Goal: Task Accomplishment & Management: Manage account settings

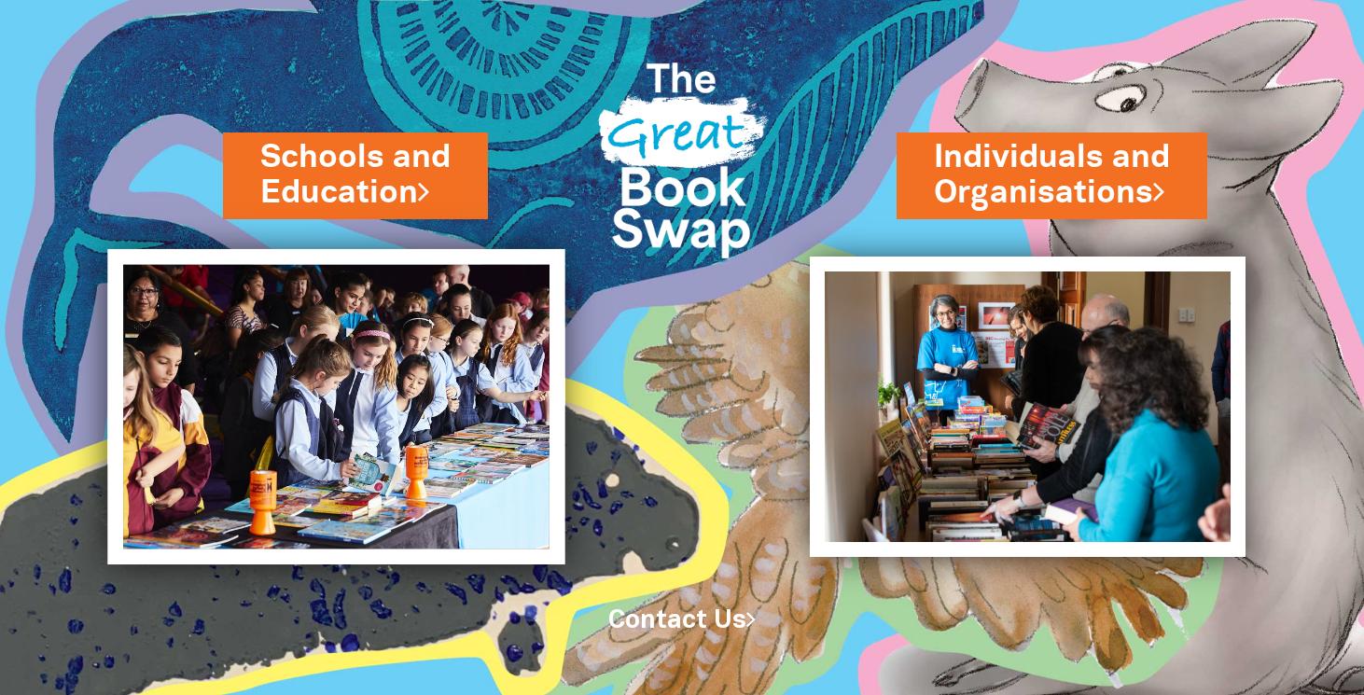
click at [372, 413] on img at bounding box center [336, 406] width 457 height 315
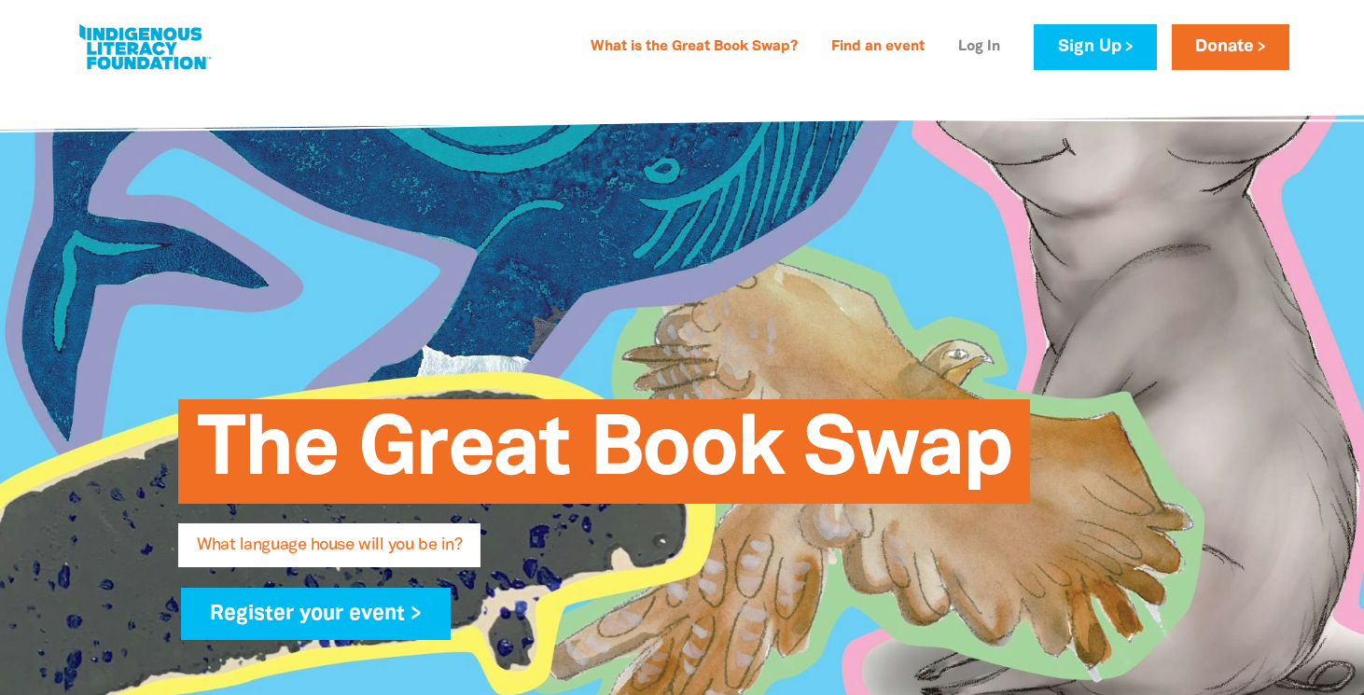
click at [965, 45] on link "Log In" at bounding box center [979, 48] width 64 height 30
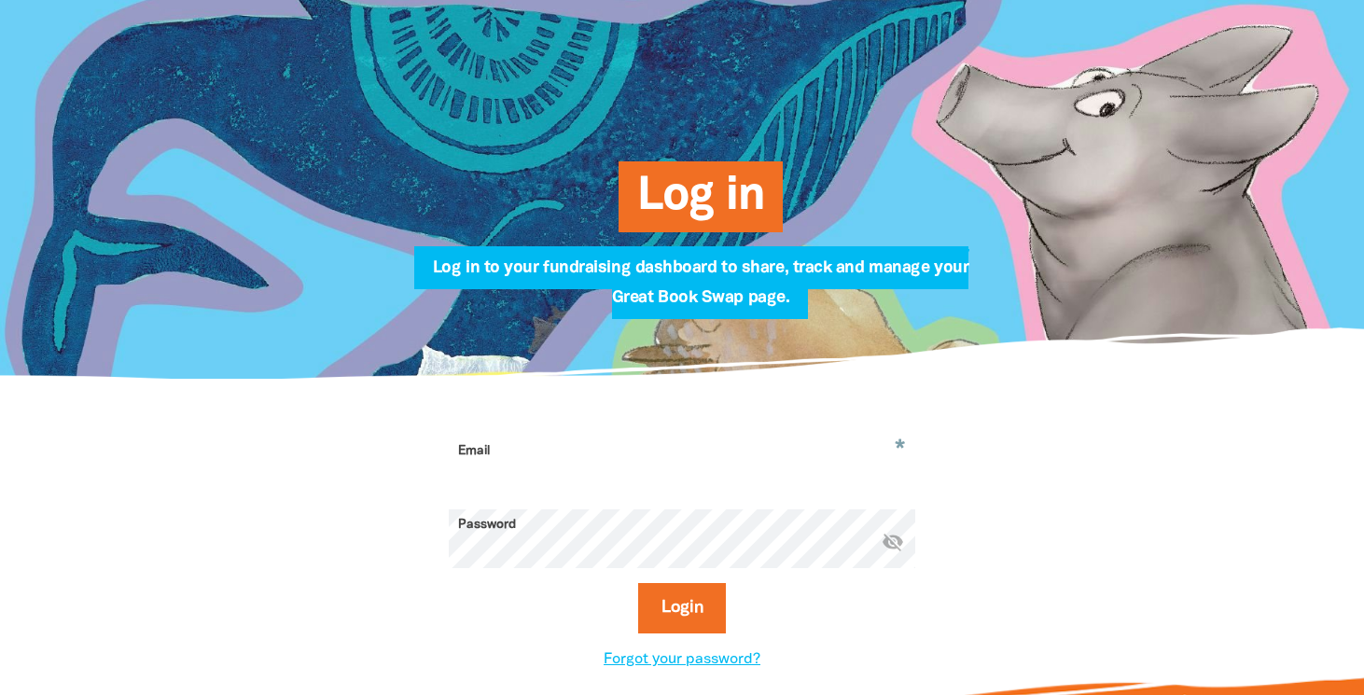
scroll to position [147, 0]
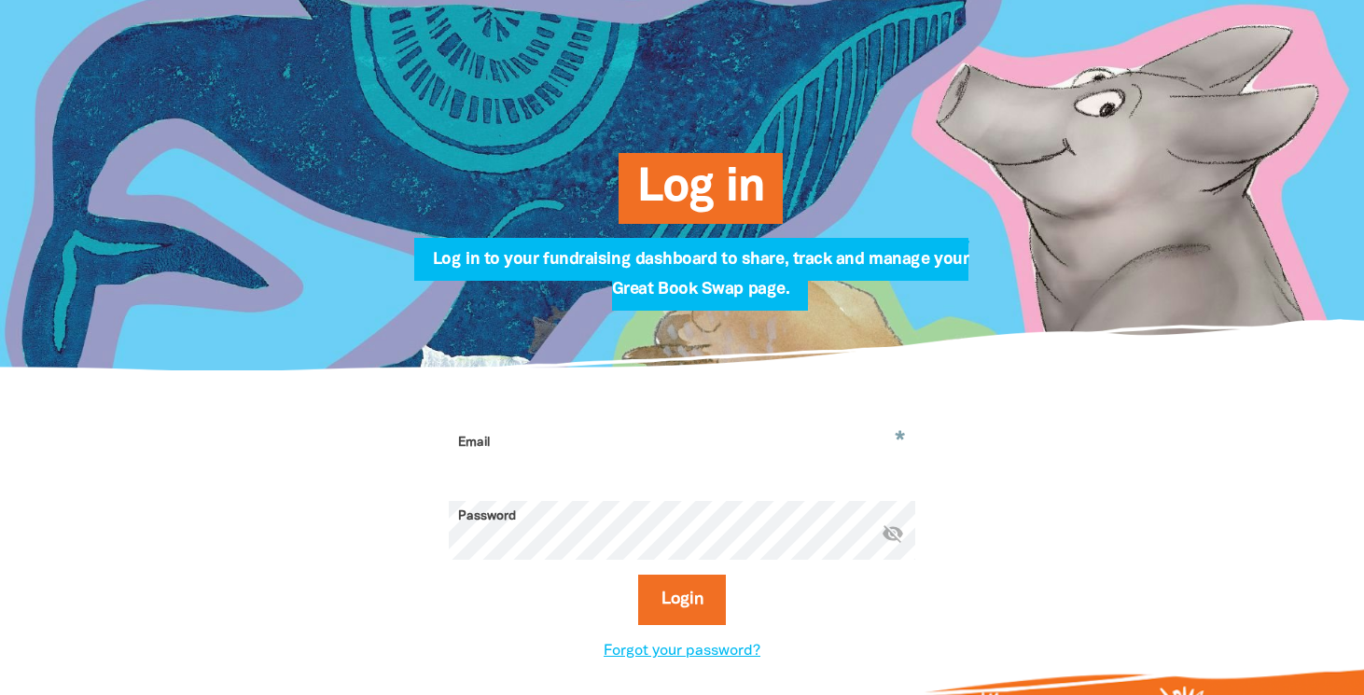
click at [659, 456] on input "Email" at bounding box center [682, 456] width 466 height 59
type input "patricia.mael"
click at [680, 654] on link "Forgot your password?" at bounding box center [681, 651] width 157 height 13
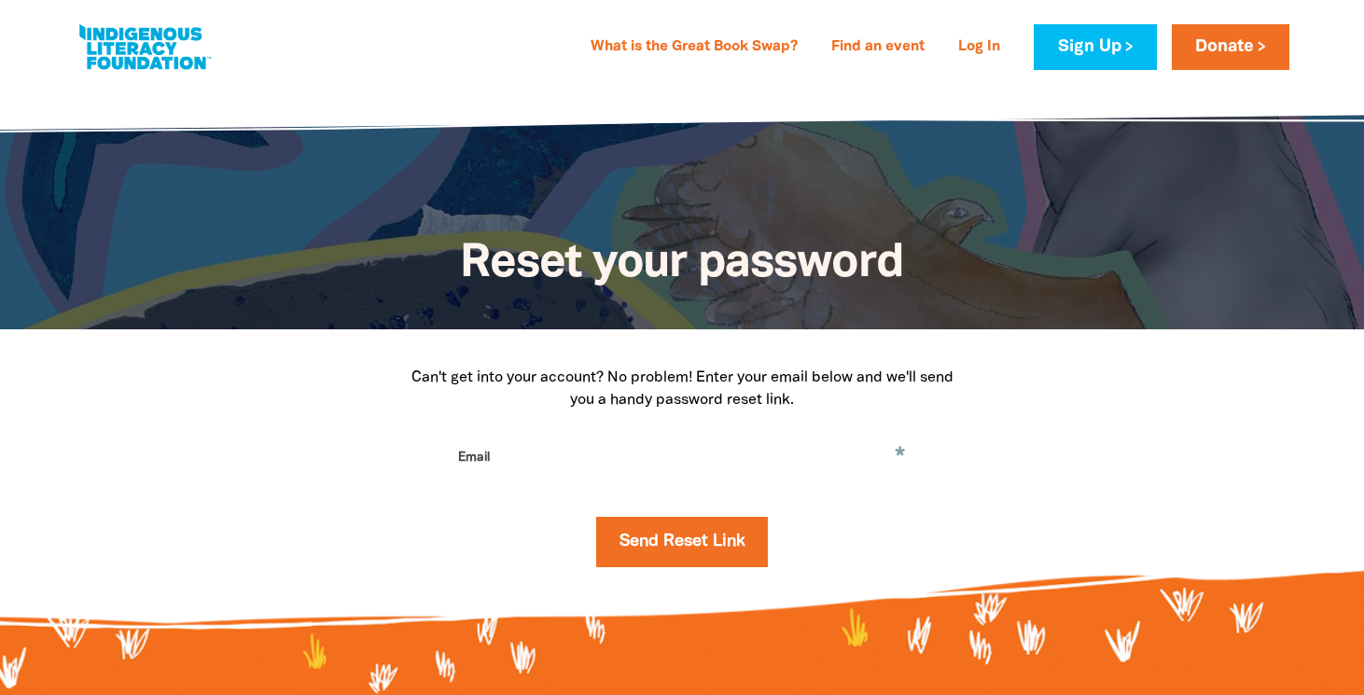
click at [589, 461] on input "Email" at bounding box center [682, 471] width 466 height 59
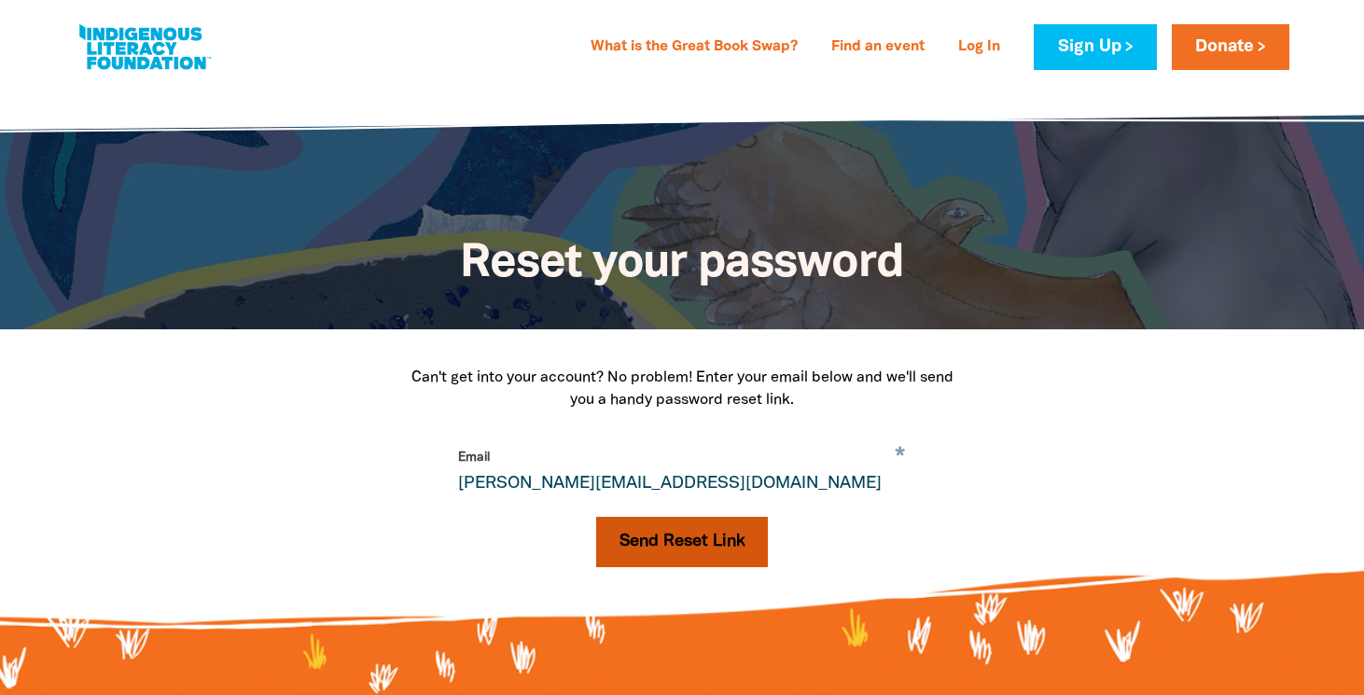
type input "patricia.maclean1@det.nsw.edu.au"
click at [673, 541] on button "Send Reset Link" at bounding box center [682, 542] width 173 height 50
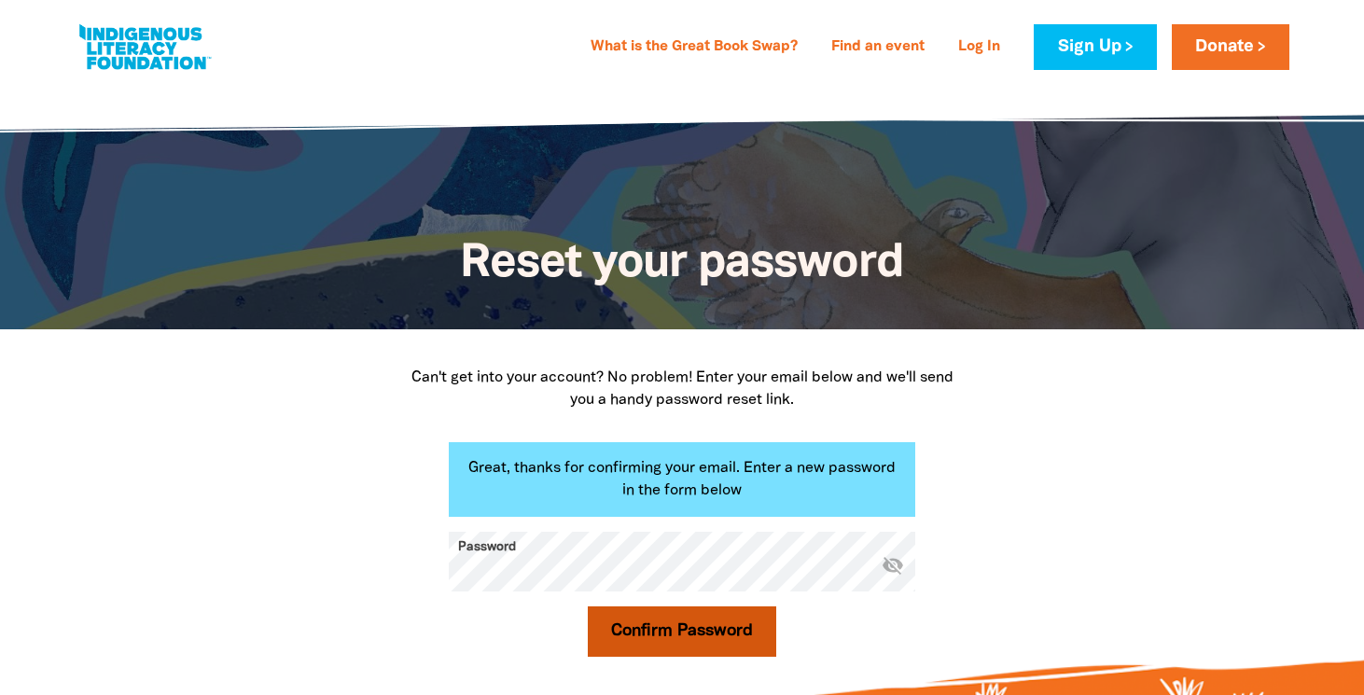
click at [708, 633] on button "Confirm Password" at bounding box center [682, 631] width 188 height 50
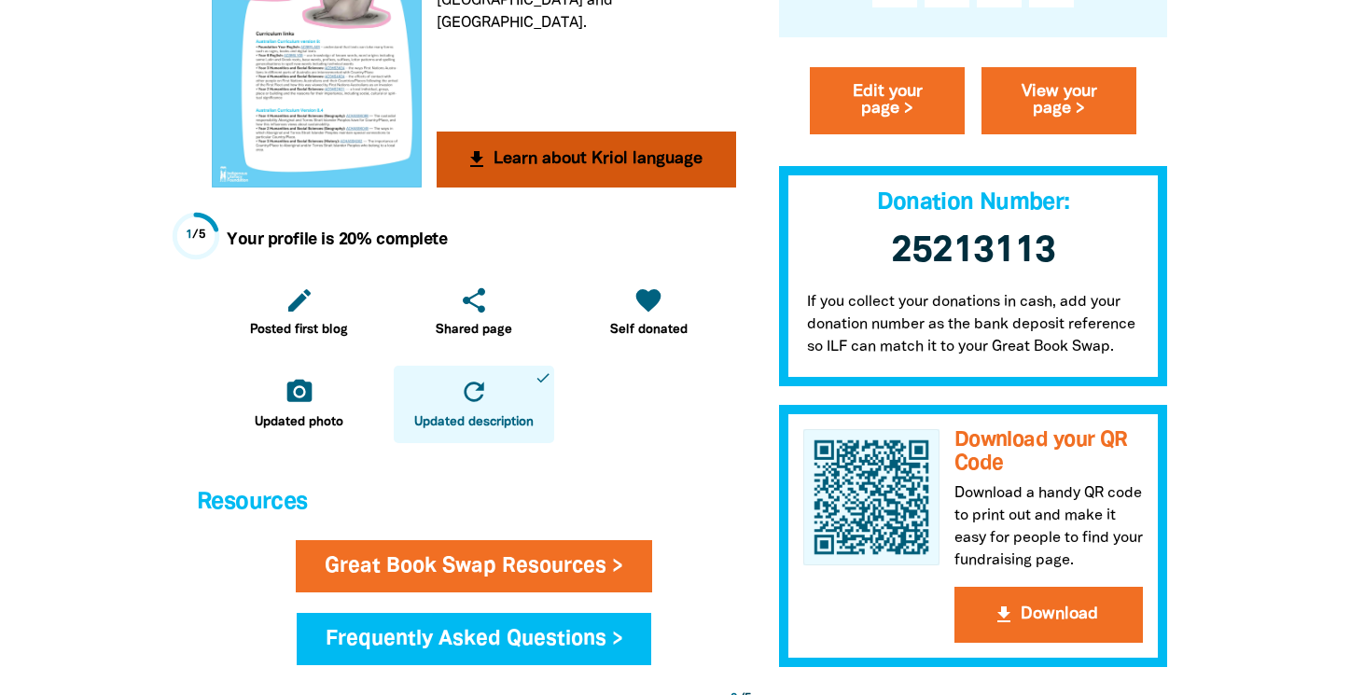
scroll to position [655, 0]
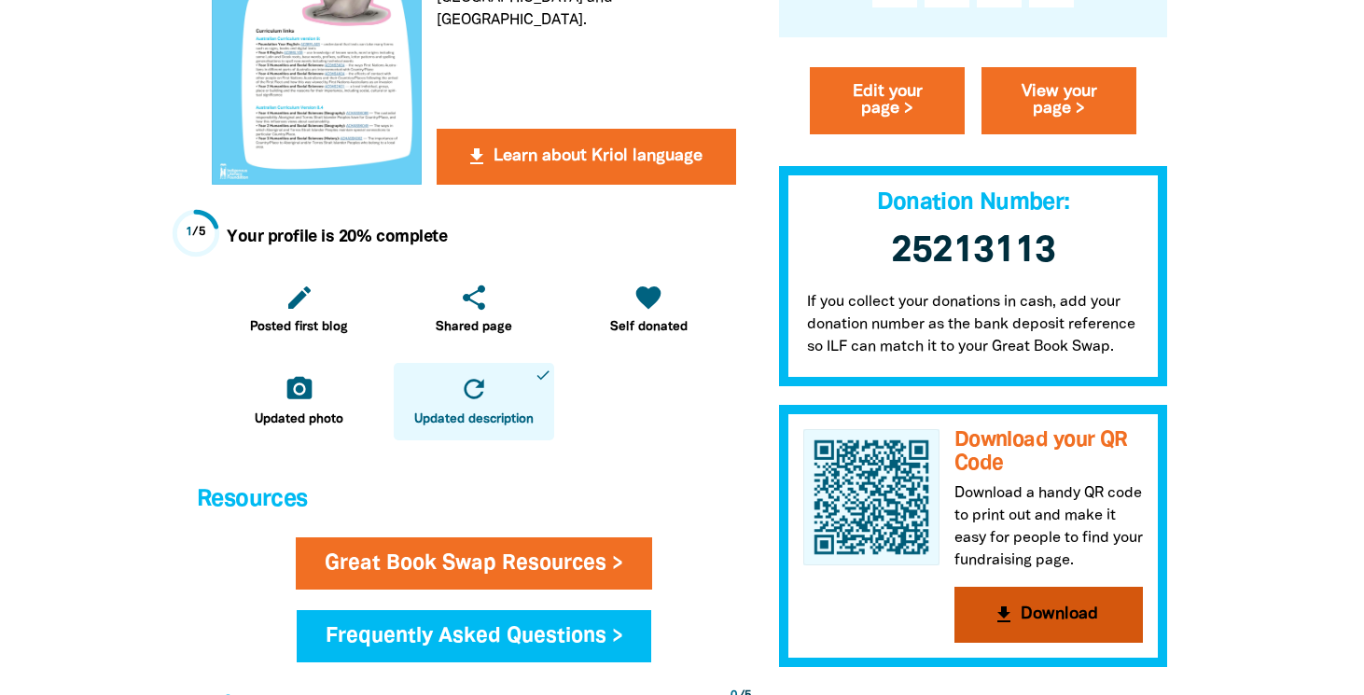
click at [1017, 610] on button "get_app Download" at bounding box center [1048, 615] width 188 height 56
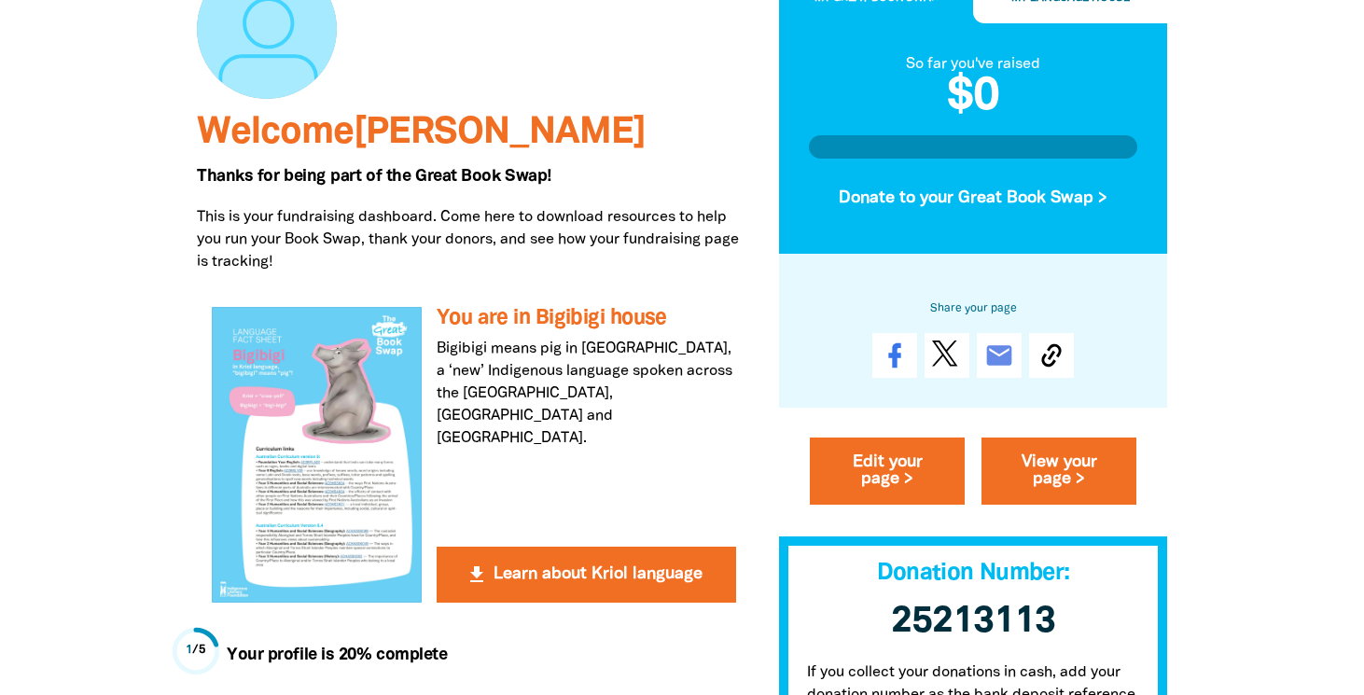
scroll to position [230, 0]
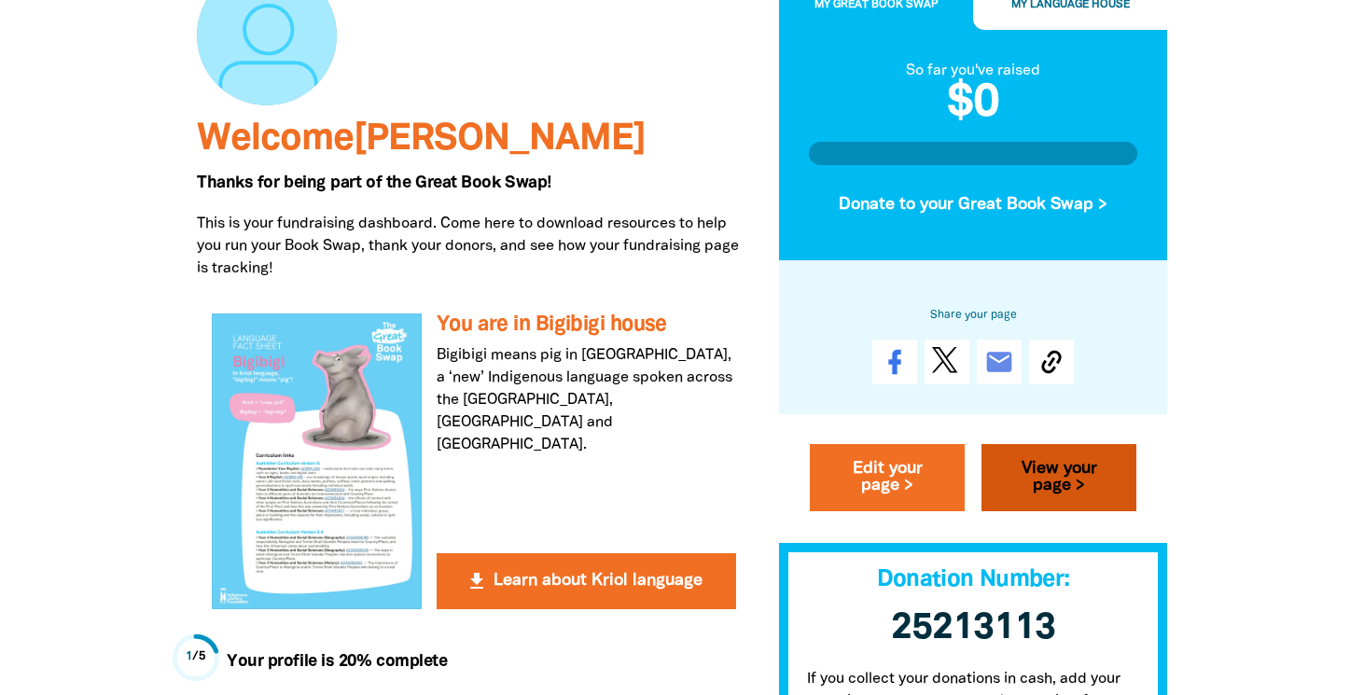
click at [1062, 478] on link "View your page >" at bounding box center [1058, 478] width 155 height 67
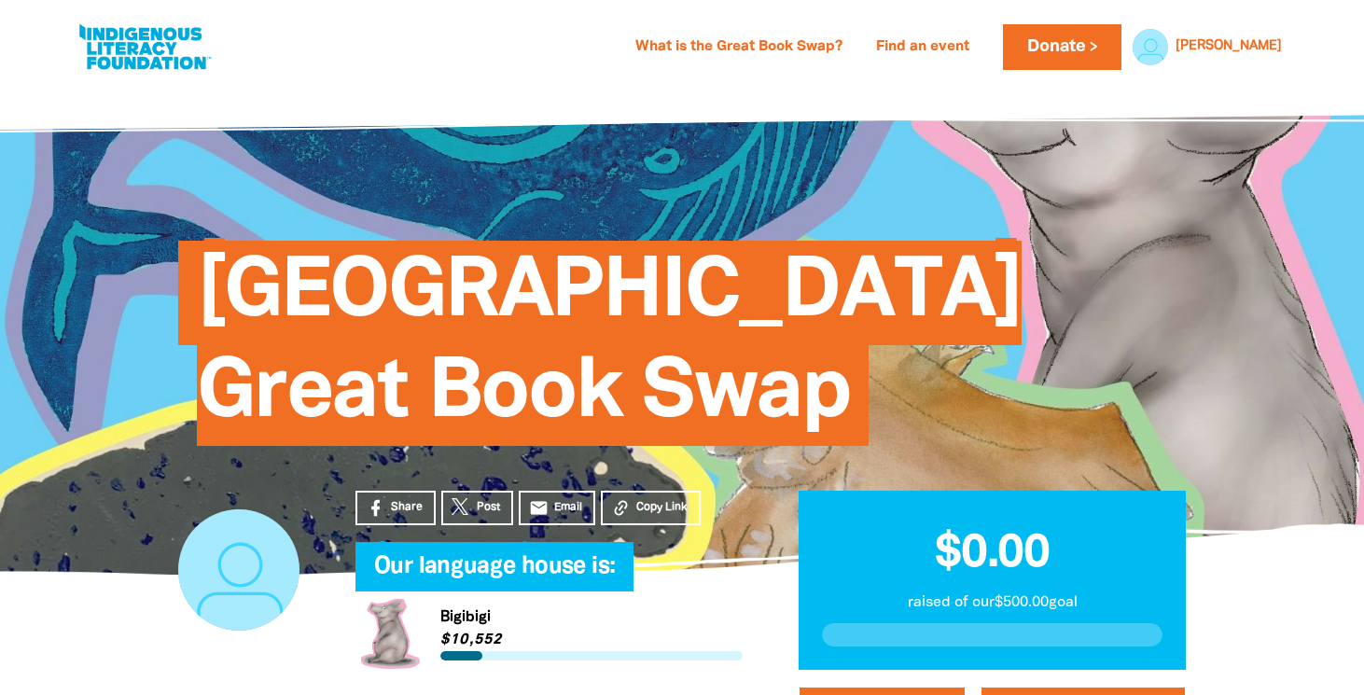
scroll to position [9, 0]
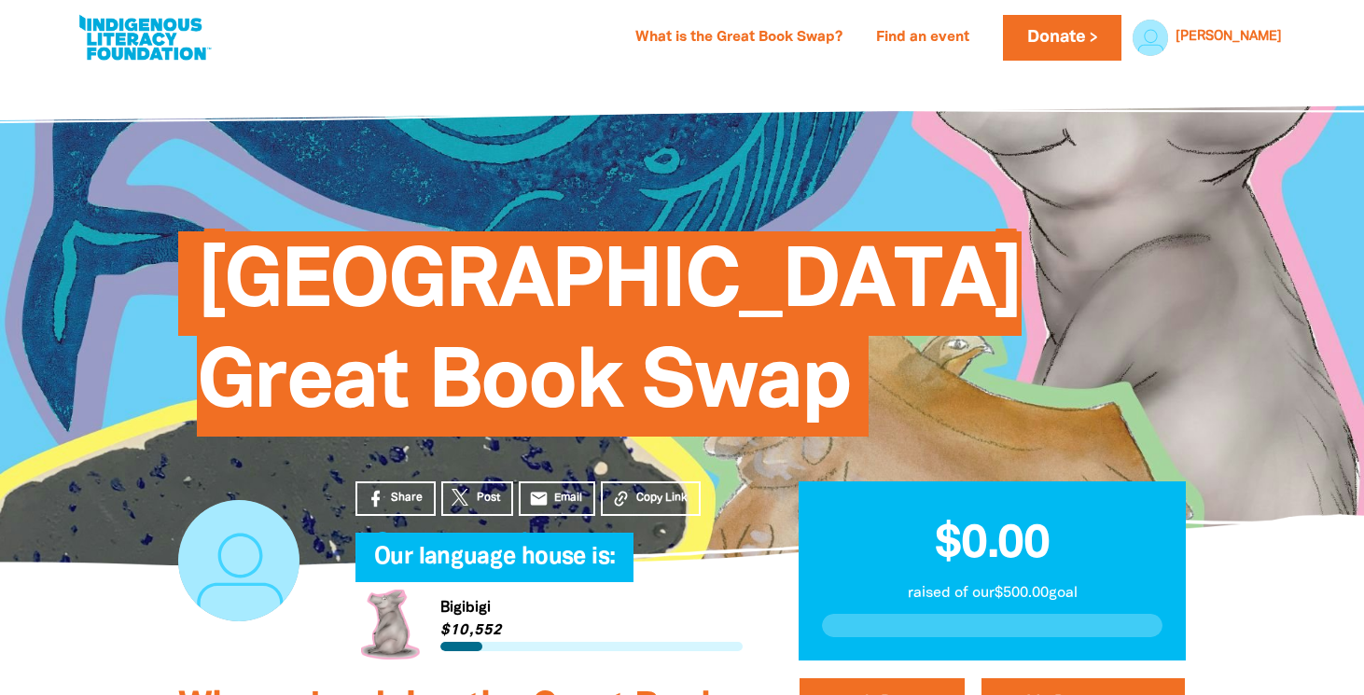
click at [402, 629] on link "Link to [GEOGRAPHIC_DATA]" at bounding box center [548, 625] width 387 height 70
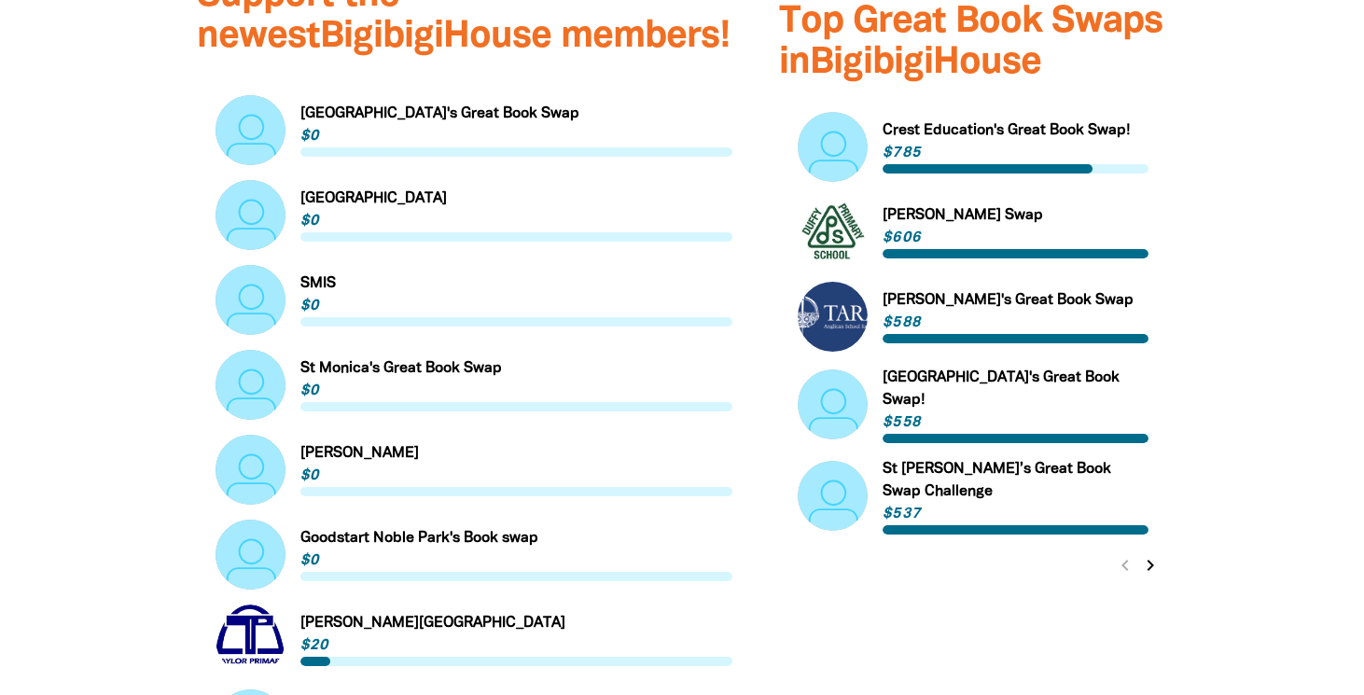
scroll to position [1141, 0]
